Goal: Task Accomplishment & Management: Use online tool/utility

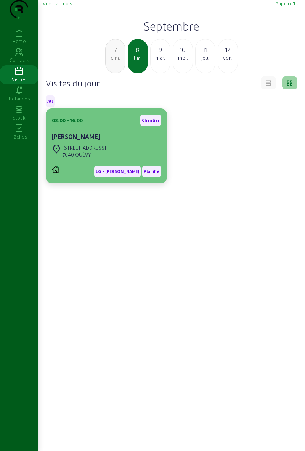
click at [106, 158] on div "[STREET_ADDRESS]" at bounding box center [79, 151] width 54 height 17
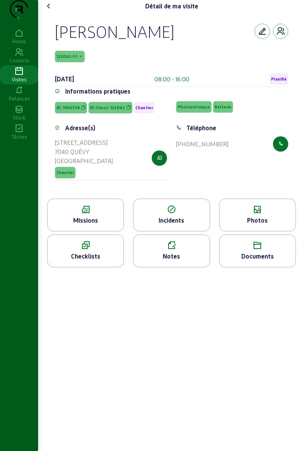
click at [101, 225] on div "Missions" at bounding box center [86, 220] width 76 height 9
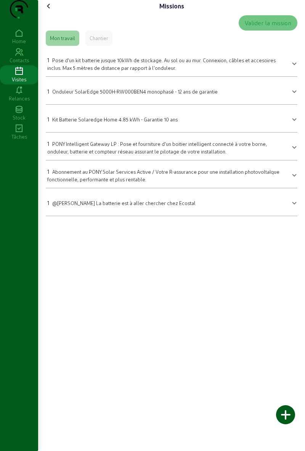
click at [55, 0] on div "Missions Valider la mission Mon travail Chantier 1 Pose d'un kit batterie jusqu…" at bounding box center [171, 111] width 267 height 222
click at [49, 11] on icon at bounding box center [48, 6] width 9 height 9
